Goal: Find specific page/section: Find specific page/section

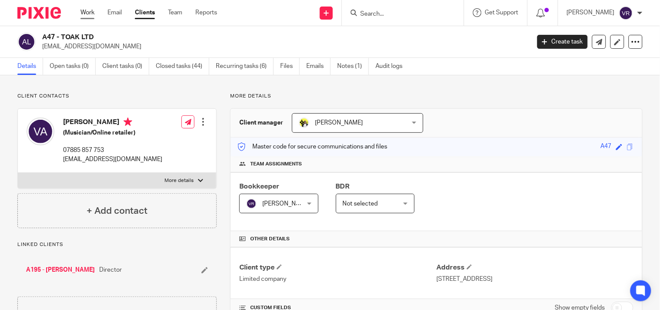
click at [85, 14] on link "Work" at bounding box center [87, 12] width 14 height 9
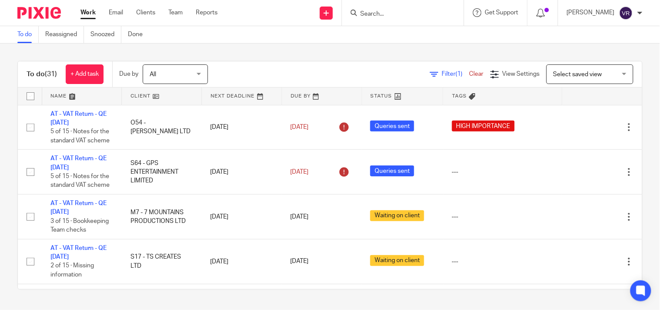
click at [402, 14] on input "Search" at bounding box center [398, 14] width 78 height 8
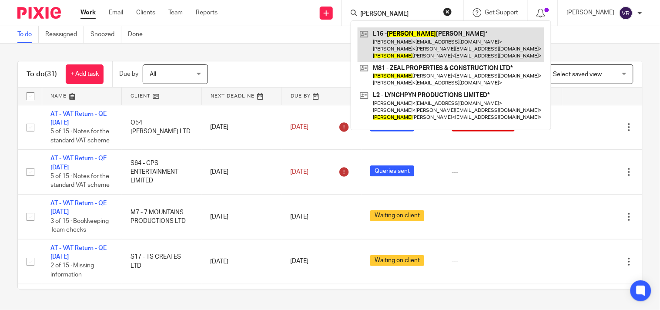
type input "lashana"
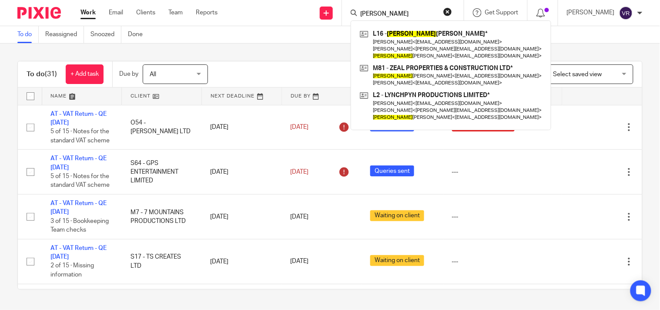
click at [319, 40] on div "To do Reassigned Snoozed Done" at bounding box center [330, 34] width 660 height 17
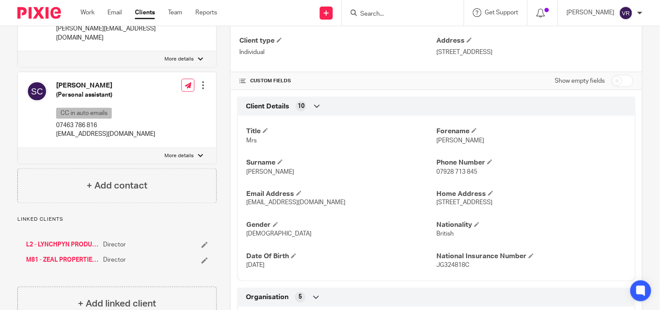
scroll to position [241, 0]
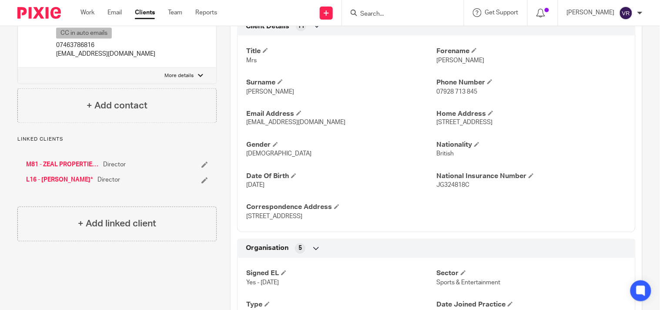
scroll to position [290, 0]
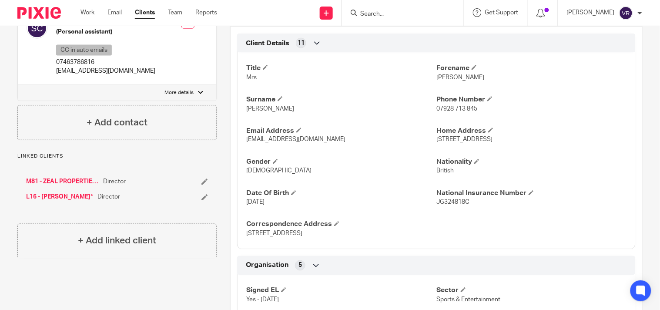
click at [425, 12] on input "Search" at bounding box center [398, 14] width 78 height 8
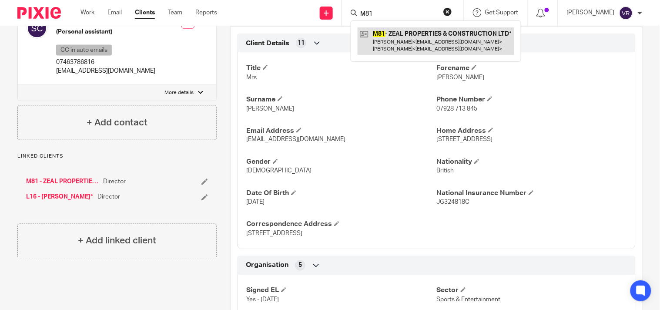
type input "M81"
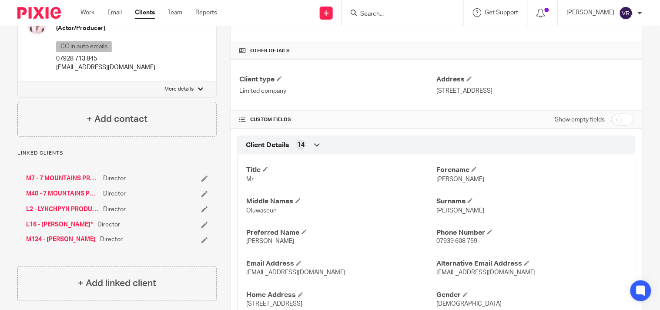
scroll to position [193, 0]
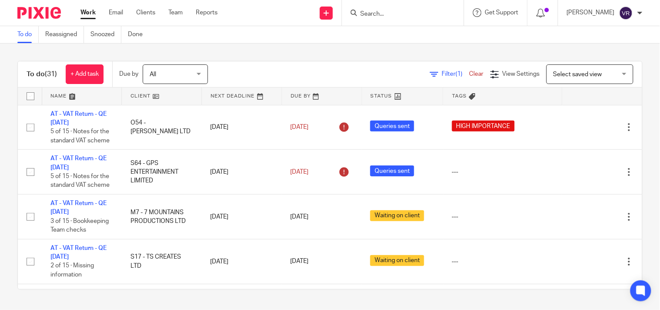
click at [318, 38] on div "To do Reassigned Snoozed Done" at bounding box center [330, 34] width 660 height 17
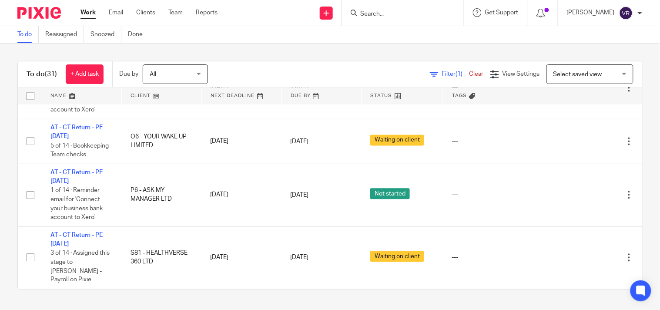
scroll to position [341, 0]
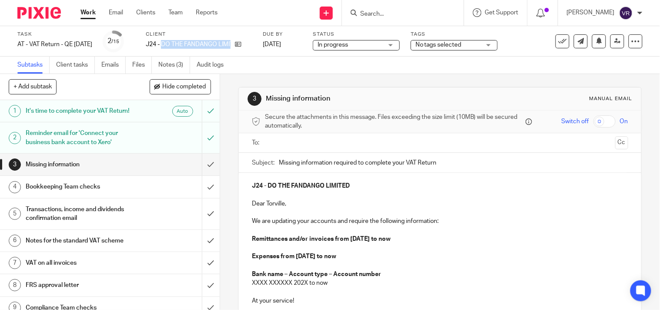
drag, startPoint x: 174, startPoint y: 44, endPoint x: 267, endPoint y: 48, distance: 92.7
click at [267, 48] on div "Task AT - VAT Return - QE [DATE] Save AT - VAT Return - QE [DATE] 2 /15 Client …" at bounding box center [277, 41] width 521 height 21
copy div "DO THE FANDANGO LIMITED"
